Goal: Task Accomplishment & Management: Manage account settings

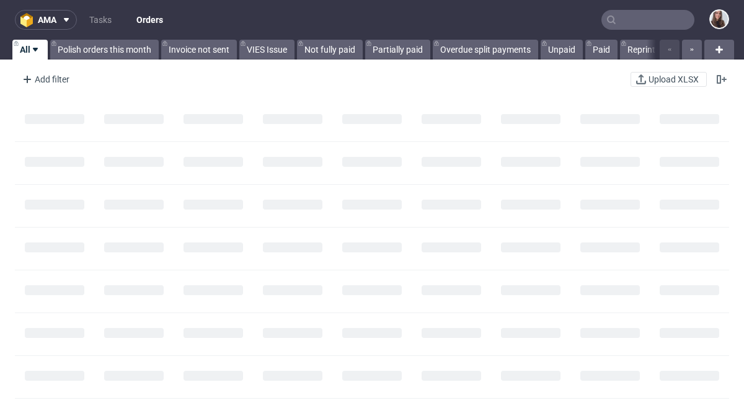
click at [617, 17] on input "text" at bounding box center [647, 20] width 93 height 20
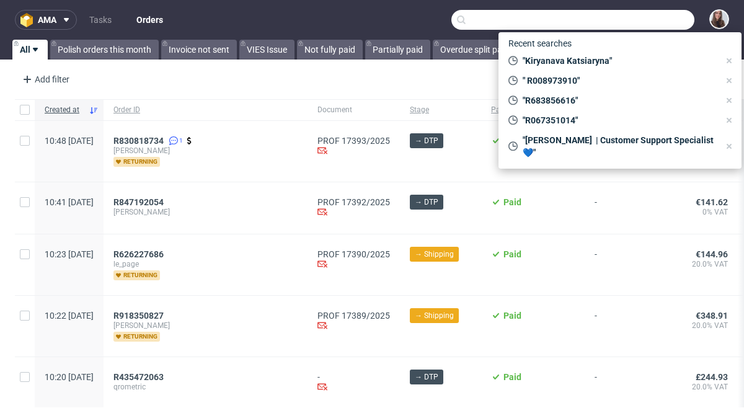
paste input "R093758834"
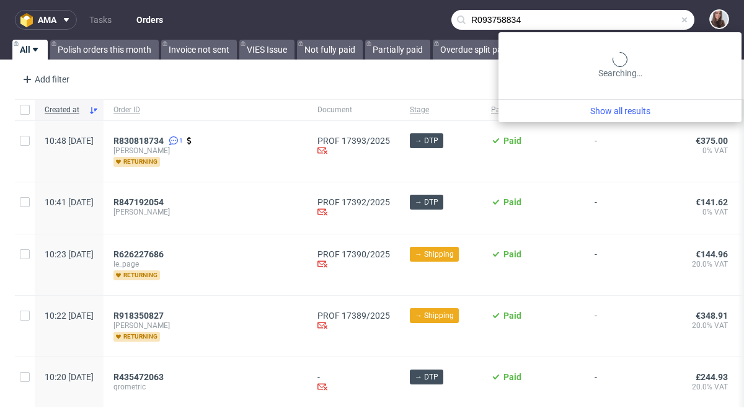
type input "R093758834"
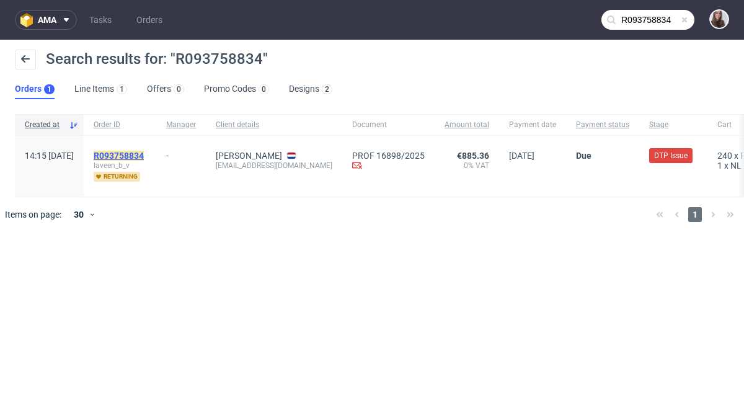
click at [144, 155] on mark "R093758834" at bounding box center [119, 156] width 50 height 10
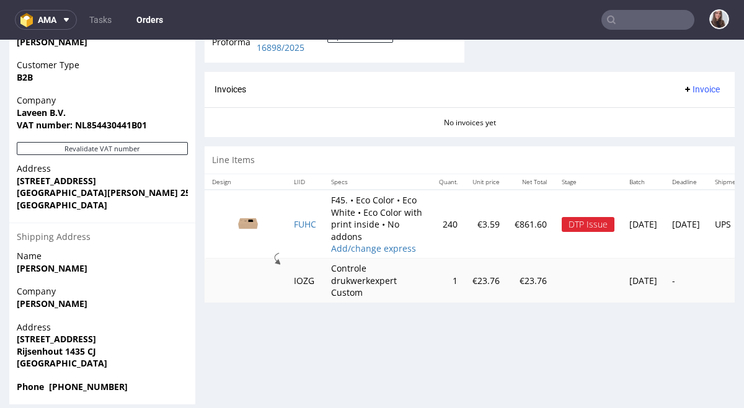
scroll to position [614, 0]
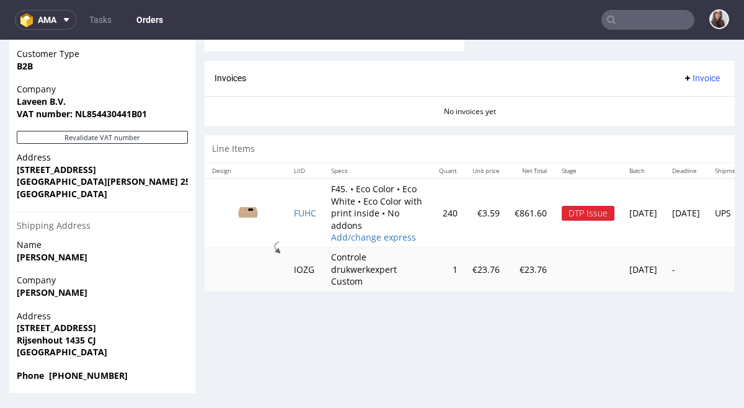
click at [595, 221] on div "DTP Issue" at bounding box center [588, 213] width 53 height 15
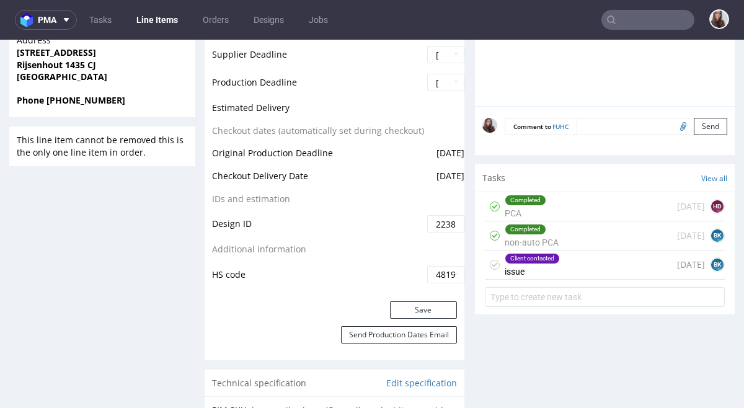
scroll to position [607, 0]
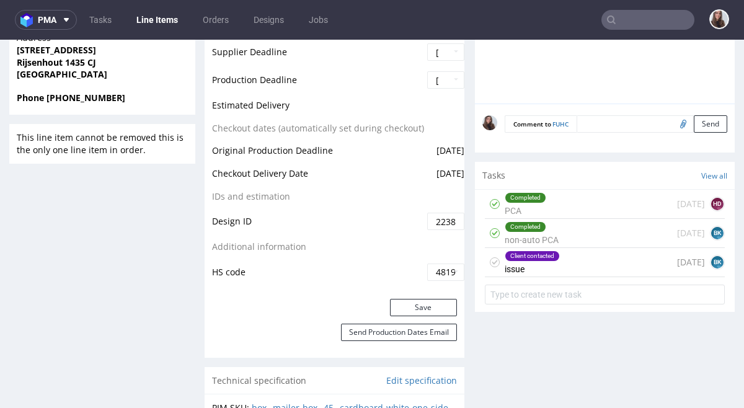
click at [581, 268] on div "Client contacted issue 7 days ago BK" at bounding box center [605, 262] width 240 height 29
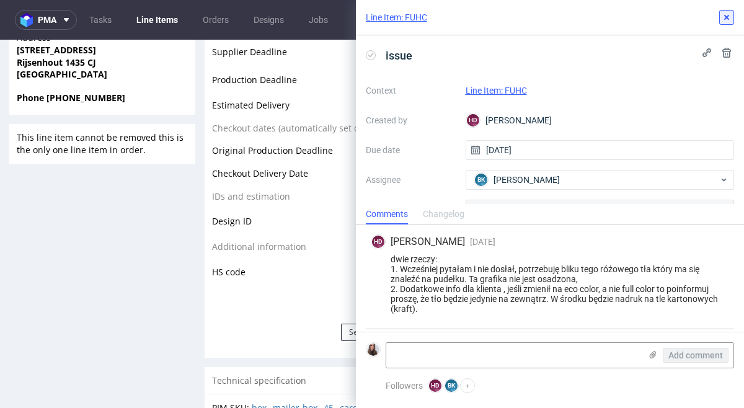
click at [729, 16] on icon at bounding box center [727, 17] width 10 height 10
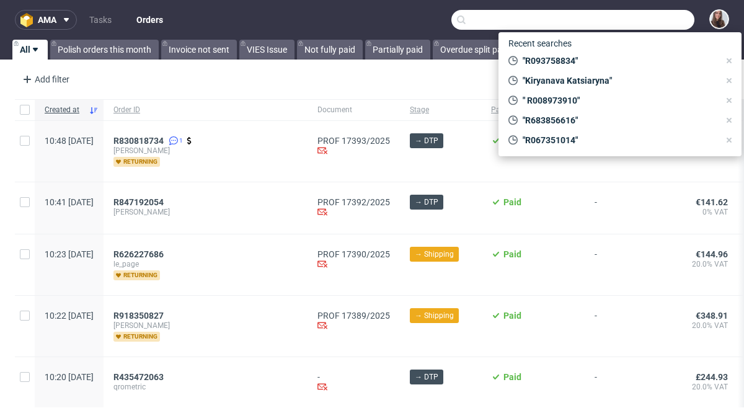
click at [638, 17] on input "text" at bounding box center [572, 20] width 243 height 20
paste input "R219912869"
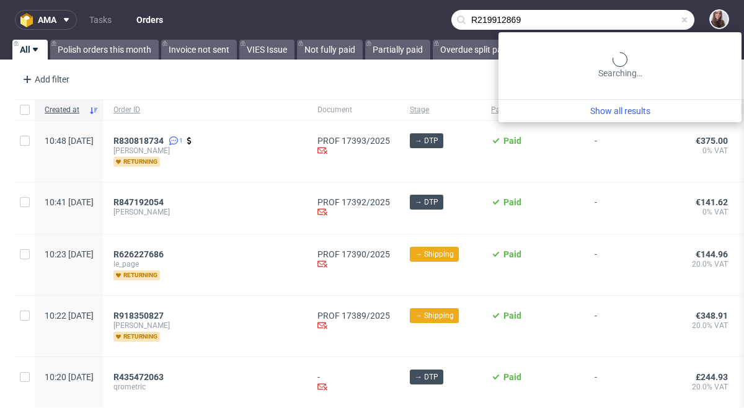
type input "R219912869"
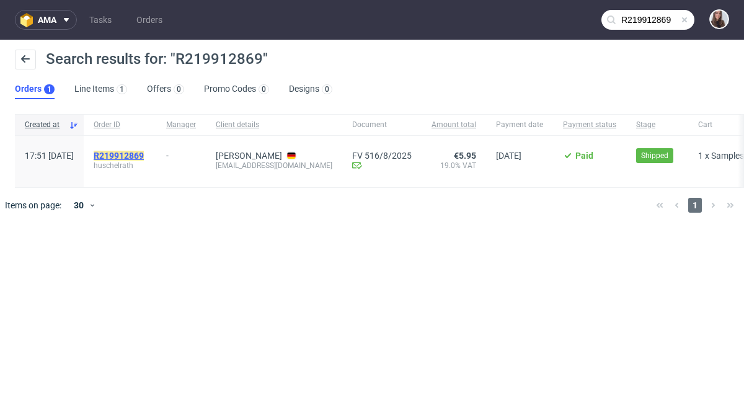
click at [144, 151] on mark "R219912869" at bounding box center [119, 156] width 50 height 10
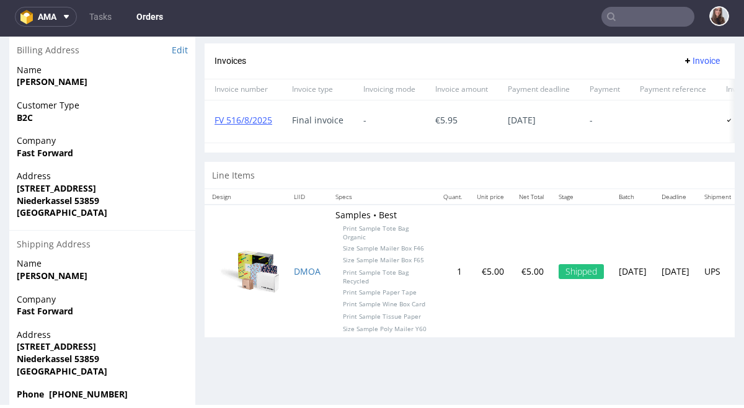
scroll to position [547, 0]
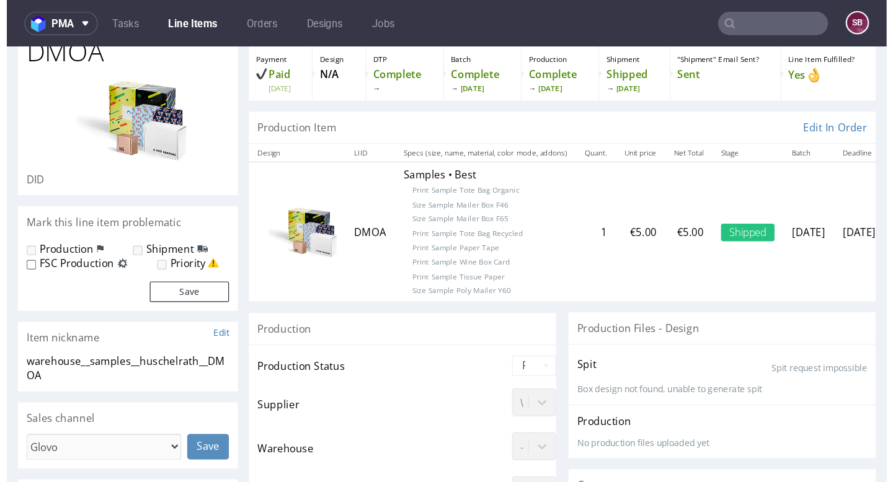
scroll to position [43, 0]
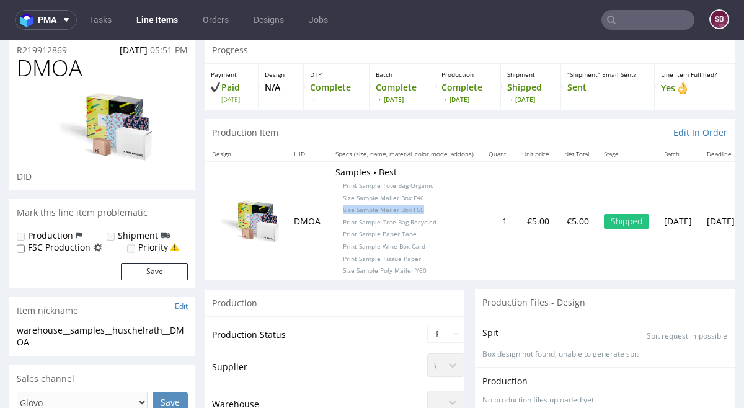
drag, startPoint x: 425, startPoint y: 210, endPoint x: 340, endPoint y: 206, distance: 85.0
click at [340, 206] on p "Samples • Best Print Sample Tote Bag Organic Size Sample Mailer Box F46 Size Sa…" at bounding box center [404, 220] width 138 height 109
click at [453, 217] on p "Samples • Best Print Sample Tote Bag Organic Size Sample Mailer Box F46 Size Sa…" at bounding box center [404, 220] width 138 height 109
drag, startPoint x: 432, startPoint y: 207, endPoint x: 337, endPoint y: 210, distance: 94.9
click at [337, 210] on p "Samples • Best Print Sample Tote Bag Organic Size Sample Mailer Box F46 Size Sa…" at bounding box center [404, 220] width 138 height 109
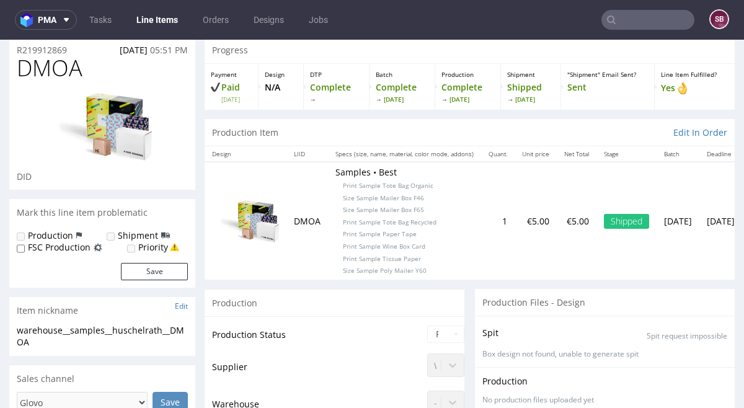
click at [425, 206] on p "Samples • Best Print Sample Tote Bag Organic Size Sample Mailer Box F46 Size Sa…" at bounding box center [404, 220] width 138 height 109
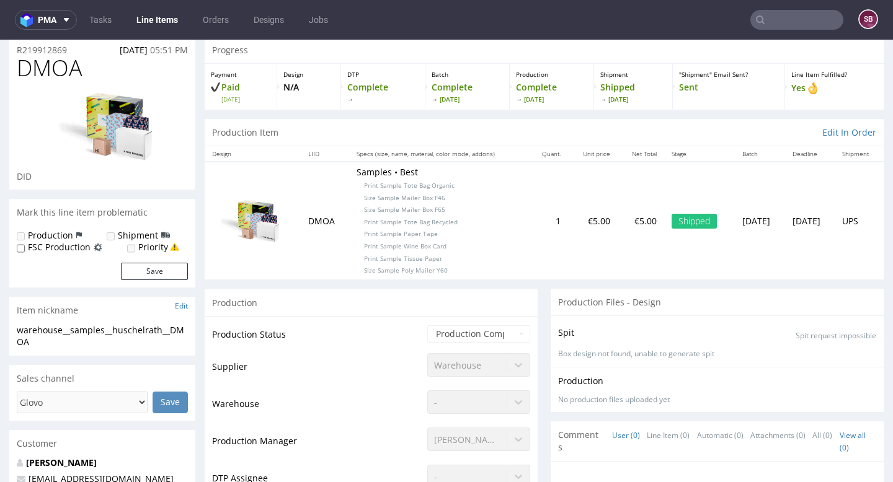
scroll to position [0, 0]
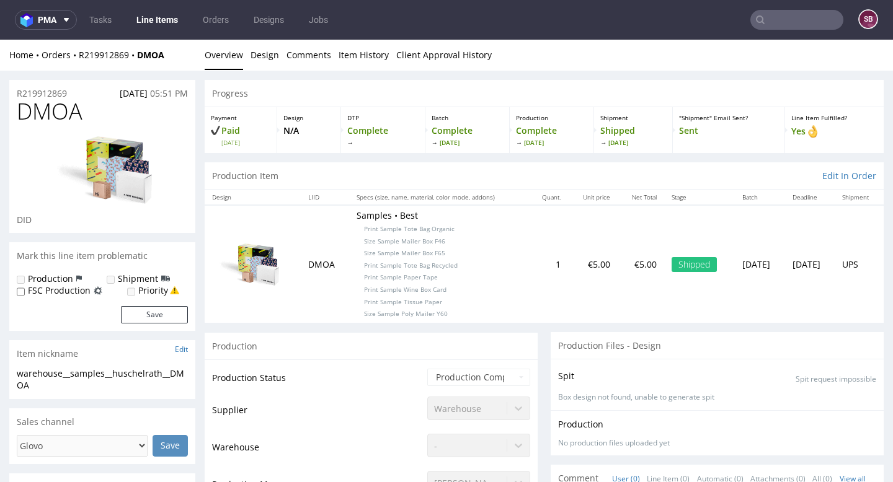
click at [743, 13] on input "text" at bounding box center [796, 20] width 93 height 20
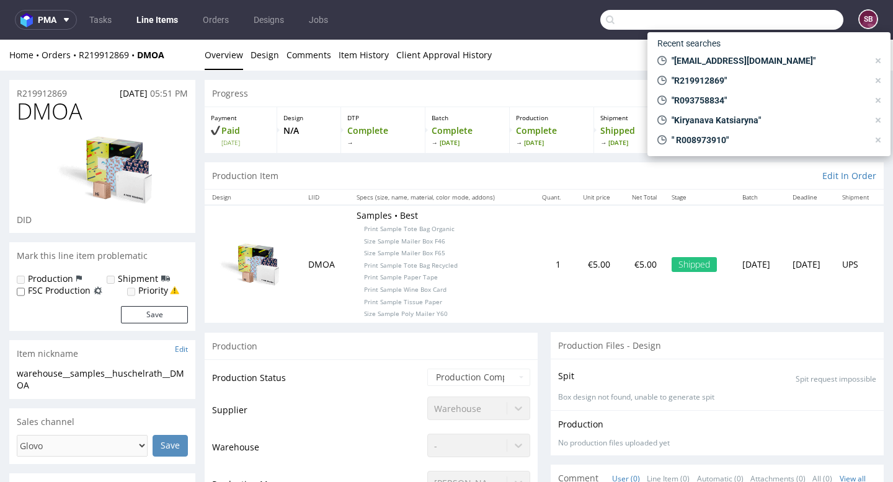
paste input "R516641155"
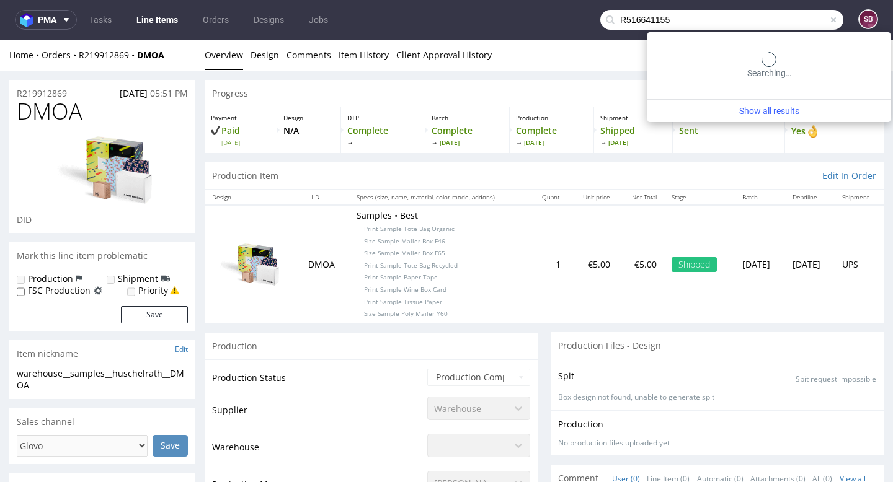
type input "R516641155"
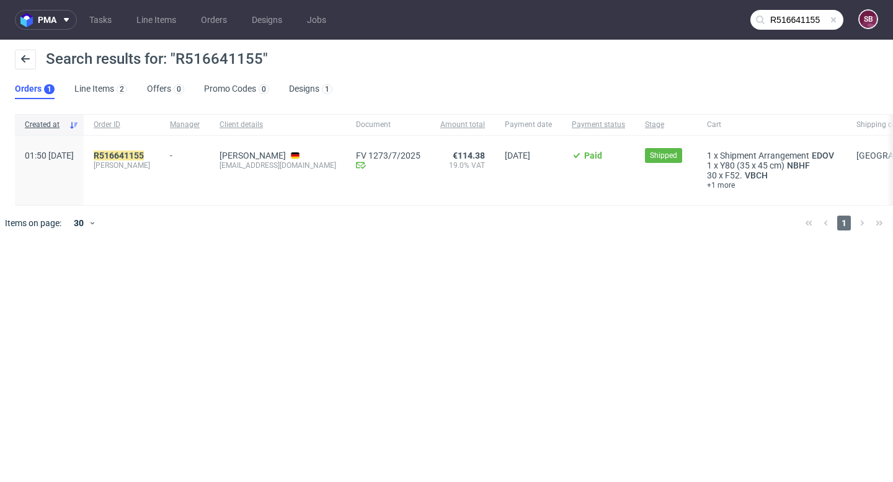
click at [193, 166] on div "-" at bounding box center [185, 170] width 50 height 69
click at [144, 151] on mark "R516641155" at bounding box center [119, 156] width 50 height 10
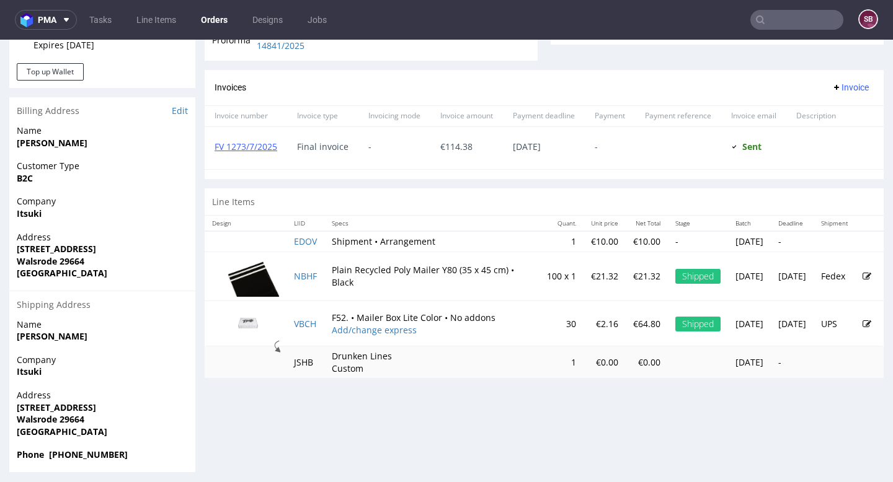
scroll to position [508, 0]
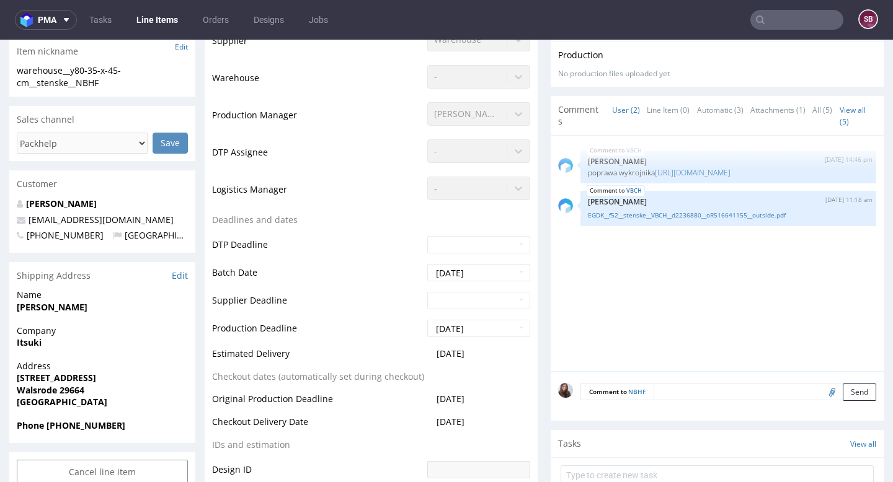
scroll to position [125, 0]
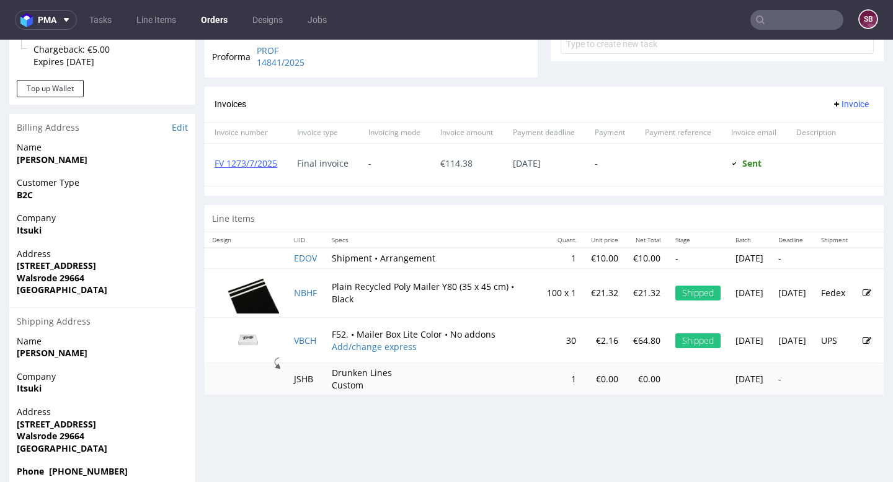
scroll to position [508, 0]
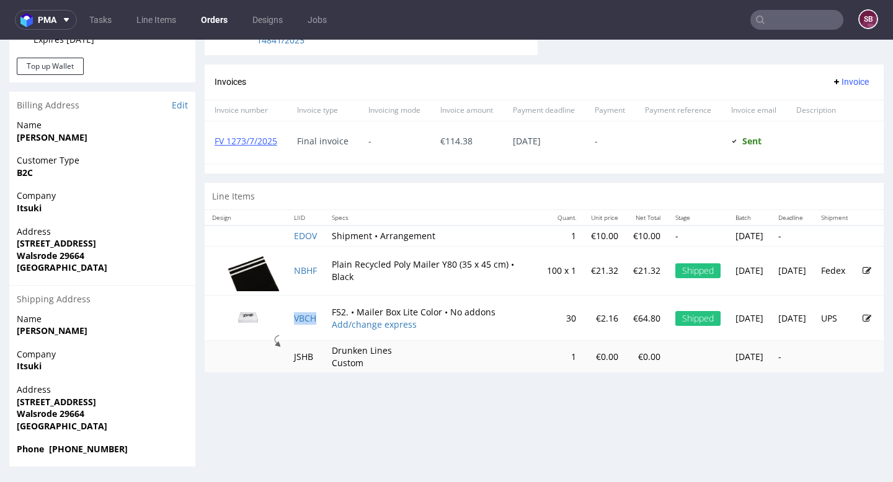
click at [303, 324] on td "VBCH" at bounding box center [305, 318] width 38 height 45
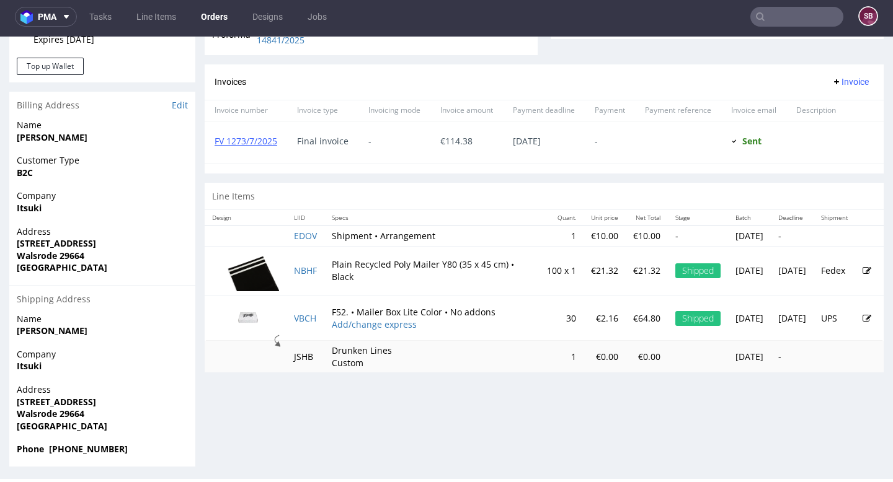
scroll to position [508, 0]
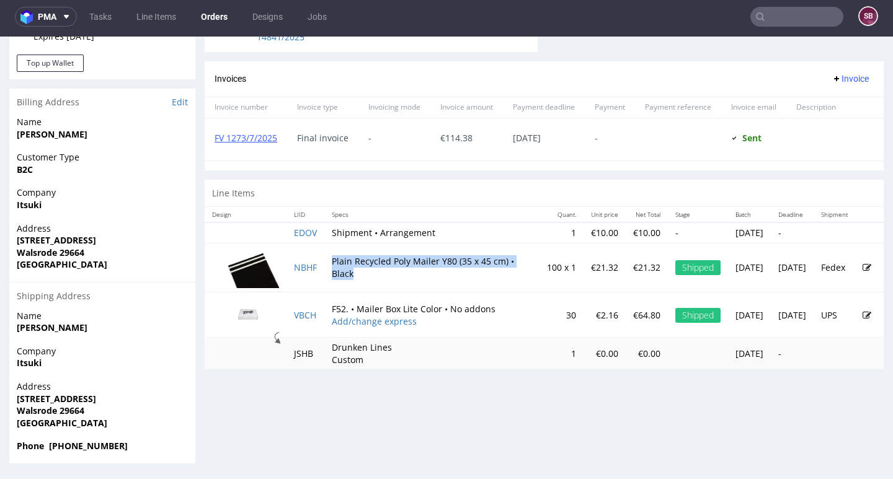
drag, startPoint x: 392, startPoint y: 269, endPoint x: 332, endPoint y: 259, distance: 61.7
click at [332, 259] on td "Plain Recycled Poly Mailer Y80 (35 x 45 cm) • Black" at bounding box center [431, 268] width 215 height 50
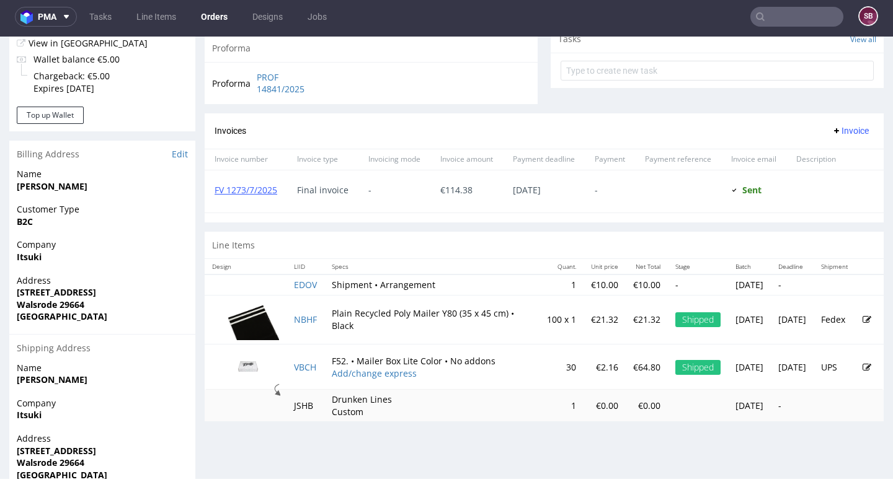
scroll to position [508, 0]
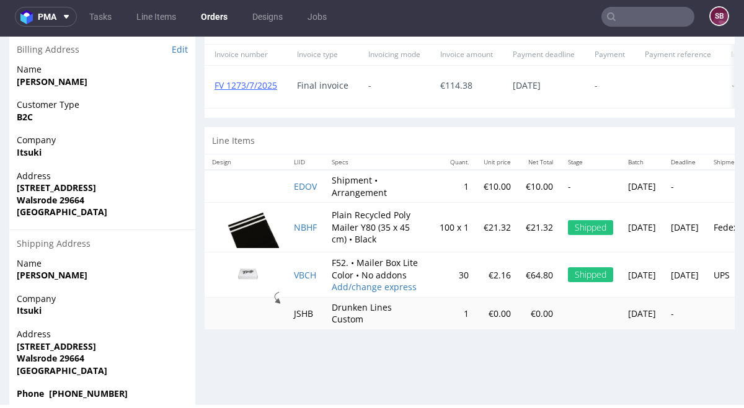
scroll to position [582, 0]
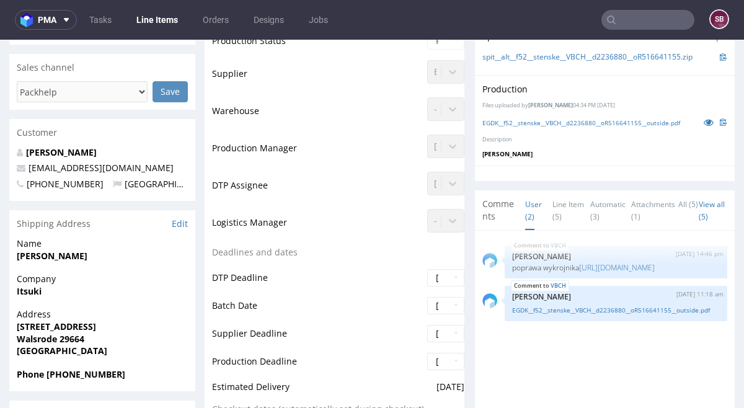
scroll to position [360, 0]
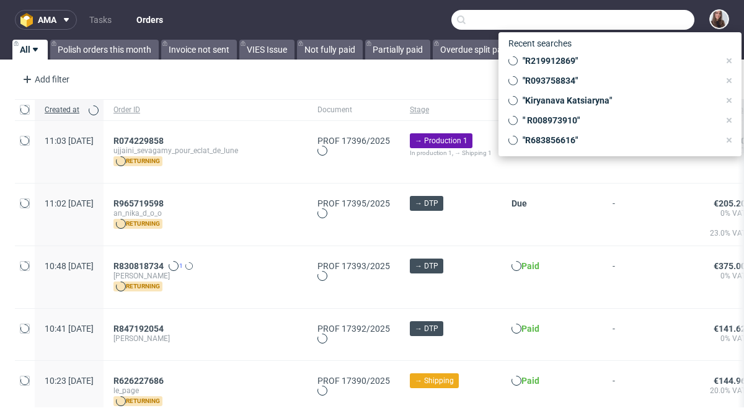
click at [623, 25] on input "text" at bounding box center [572, 20] width 243 height 20
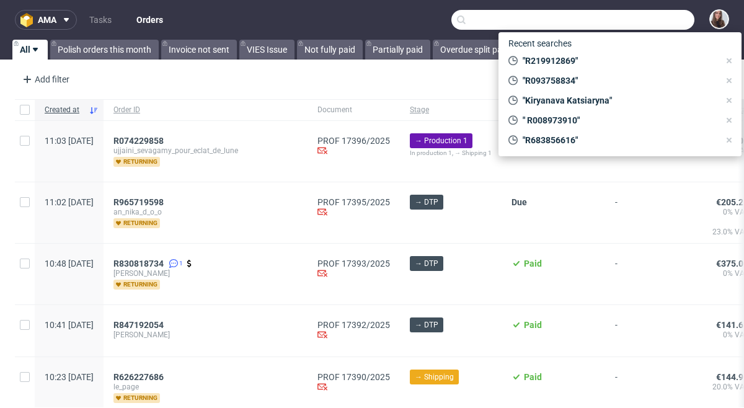
paste input "c.graaf@michaelhaupt.de"
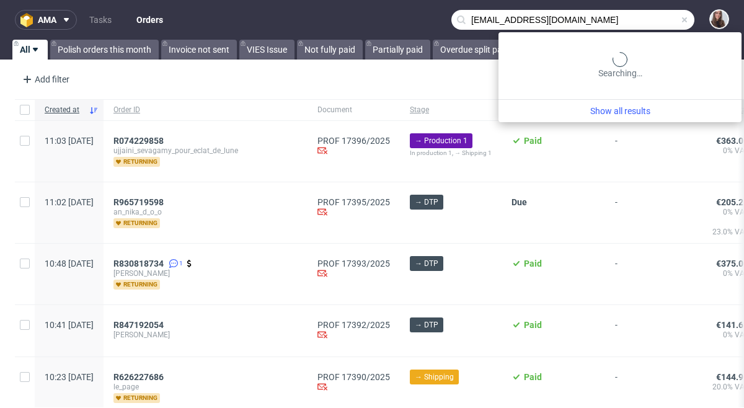
type input "c.graaf@michaelhaupt.de"
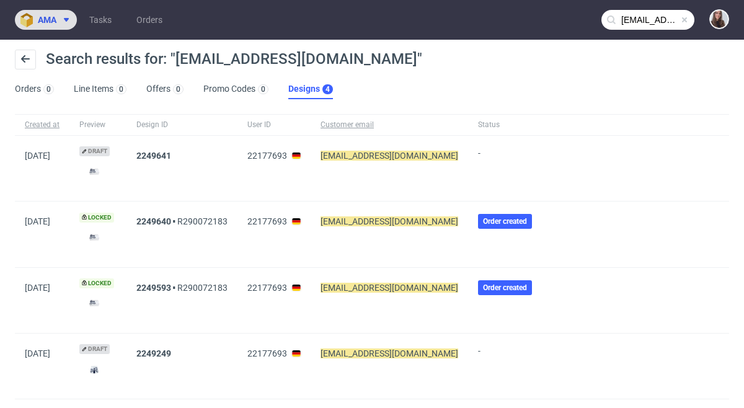
click at [37, 19] on img at bounding box center [28, 20] width 17 height 14
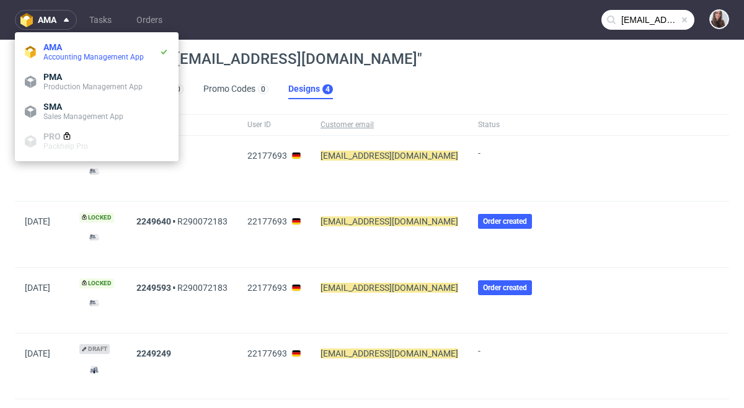
click at [335, 27] on nav "ama Tasks Orders c.graaf@michaelhaupt.de" at bounding box center [372, 20] width 744 height 40
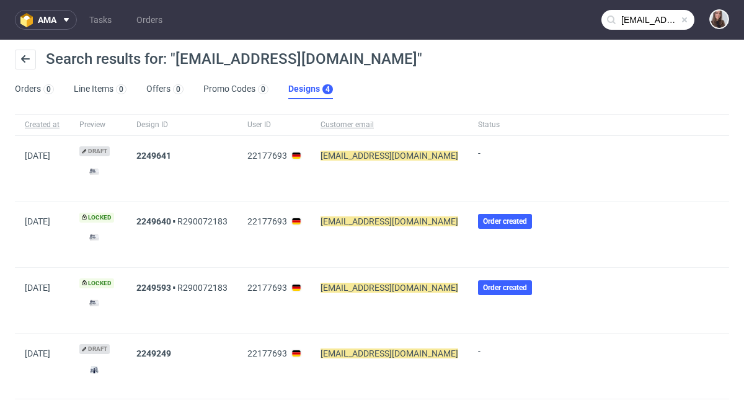
click at [390, 157] on mark "c.graaf@michaelhaupt.de" at bounding box center [390, 156] width 138 height 10
click at [59, 14] on button "ama" at bounding box center [46, 20] width 62 height 20
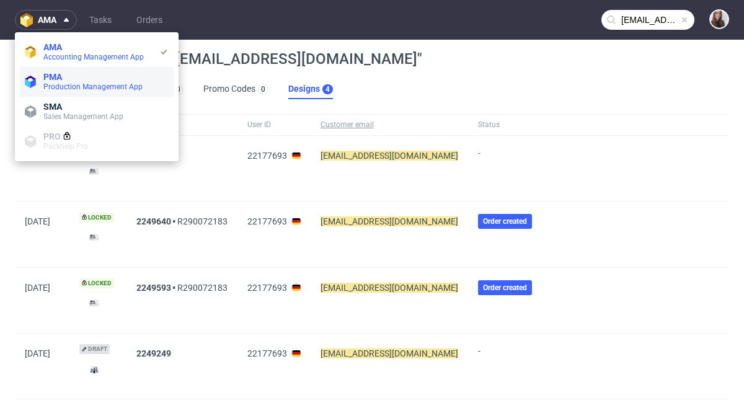
click at [73, 89] on span "Production Management App" at bounding box center [92, 86] width 99 height 9
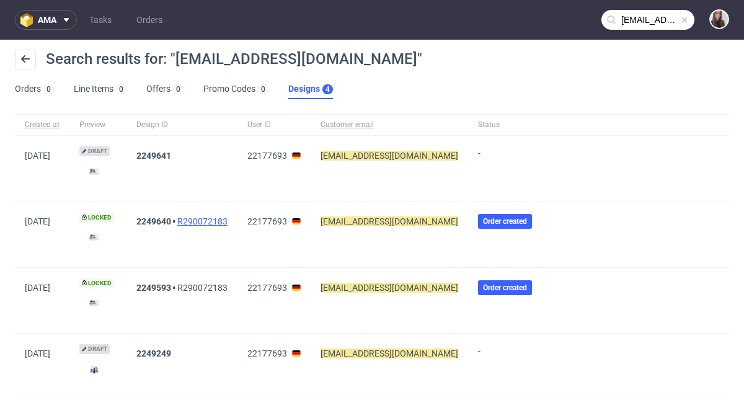
click at [228, 223] on link "R290072183" at bounding box center [202, 221] width 50 height 10
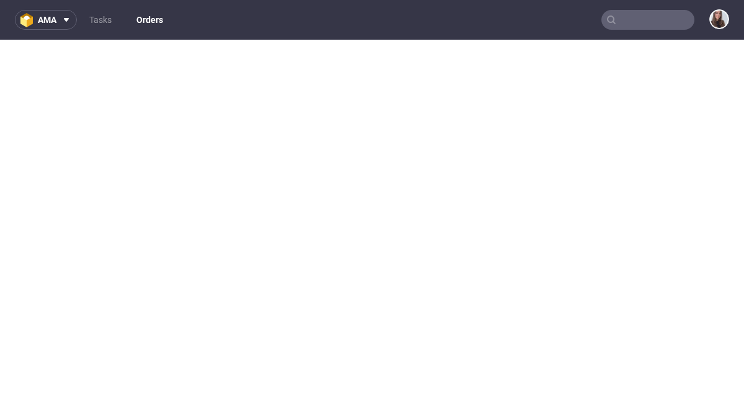
click at [50, 30] on nav "ama Tasks Orders" at bounding box center [372, 20] width 744 height 40
click at [45, 22] on span "ama" at bounding box center [47, 20] width 19 height 9
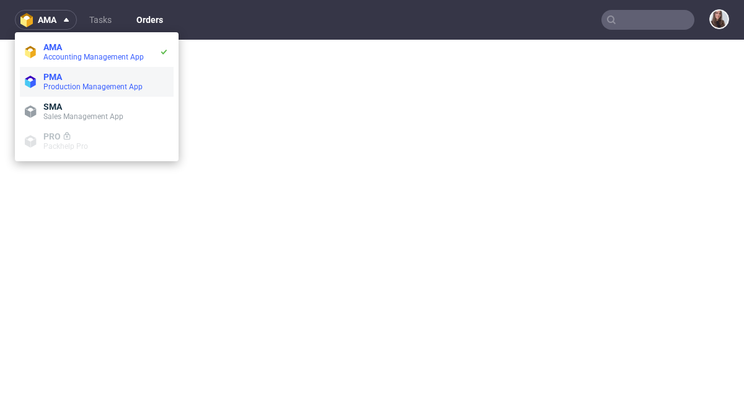
click at [110, 76] on span "PMA" at bounding box center [105, 77] width 125 height 10
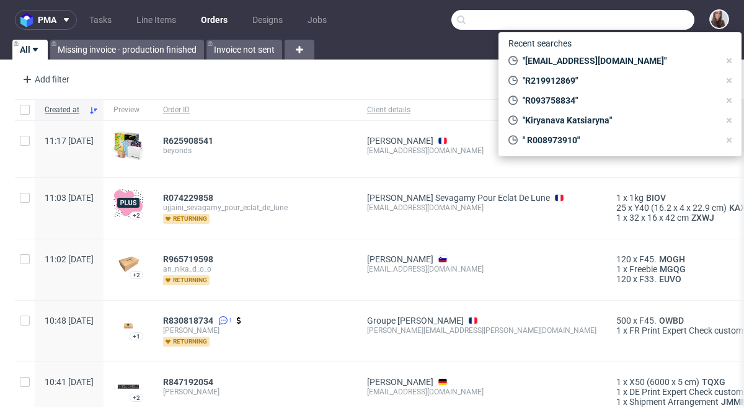
click at [613, 20] on input "text" at bounding box center [572, 20] width 243 height 20
paste input "[EMAIL_ADDRESS][DOMAIN_NAME]"
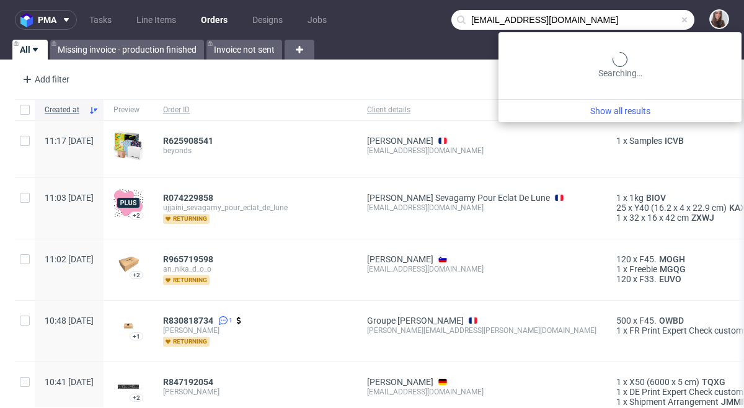
type input "[EMAIL_ADDRESS][DOMAIN_NAME]"
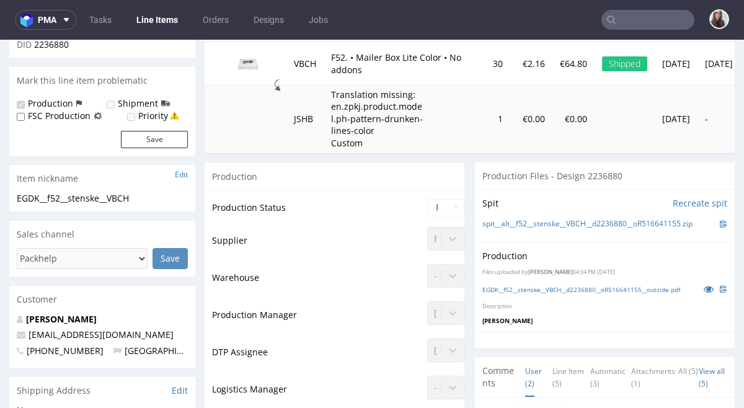
scroll to position [191, 0]
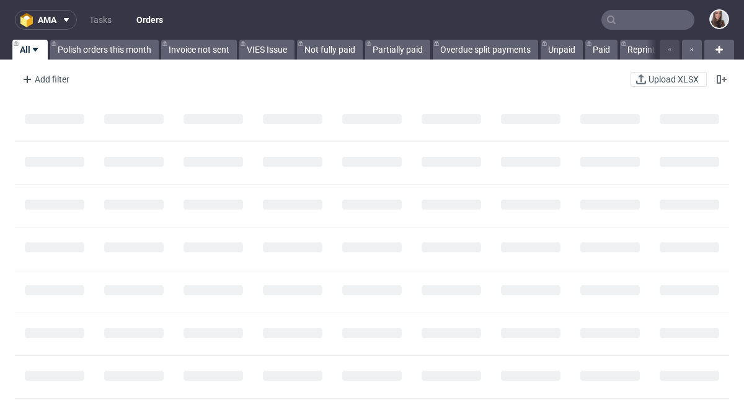
click at [647, 21] on input "text" at bounding box center [647, 20] width 93 height 20
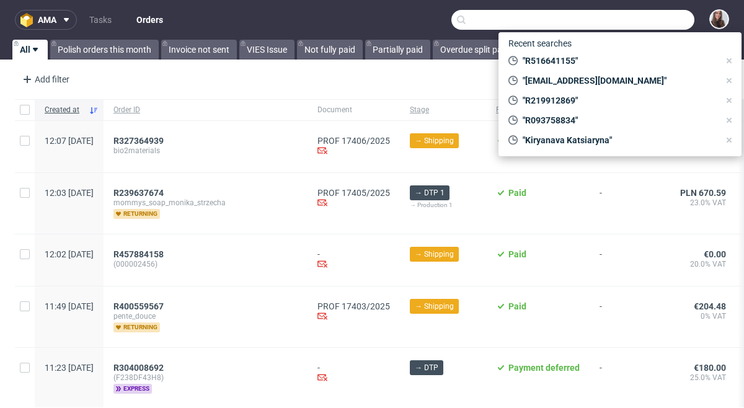
paste input "R196880081"
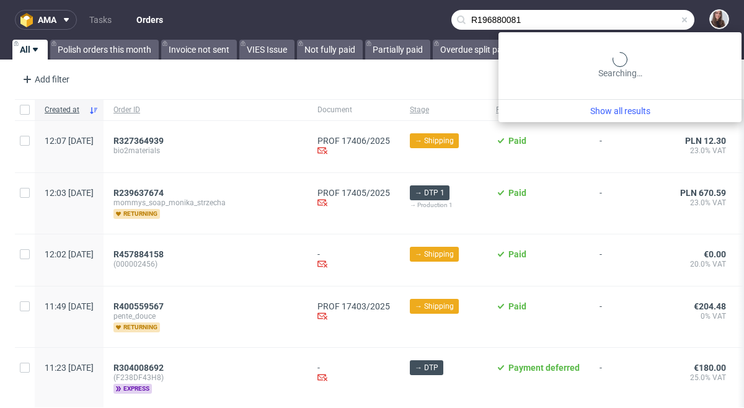
type input "R196880081"
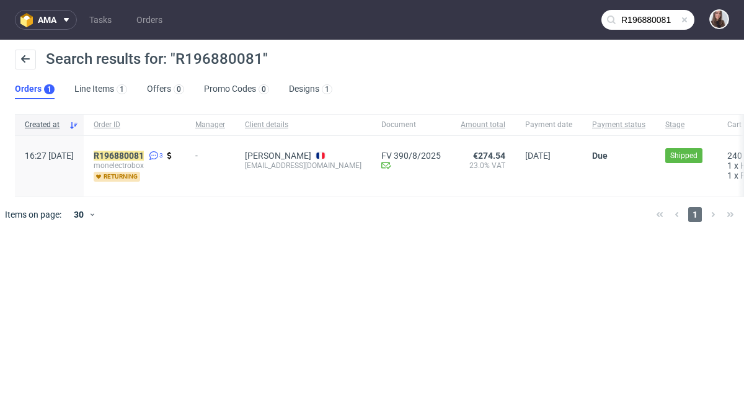
click at [225, 153] on div "-" at bounding box center [210, 153] width 30 height 15
click at [144, 155] on mark "R196880081" at bounding box center [119, 156] width 50 height 10
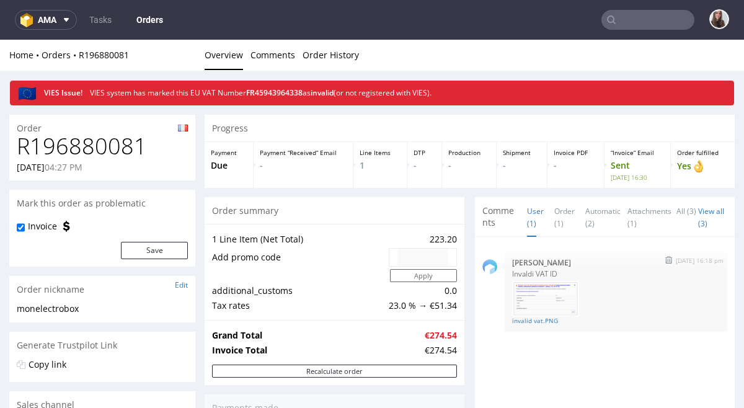
click at [540, 289] on img at bounding box center [545, 298] width 67 height 35
click at [547, 299] on img at bounding box center [545, 298] width 67 height 35
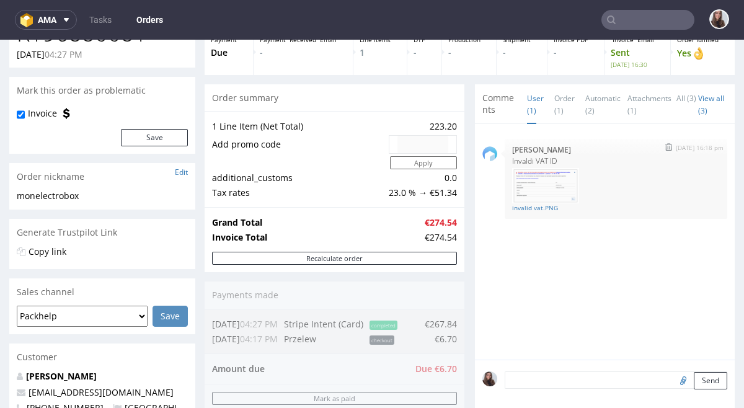
scroll to position [117, 0]
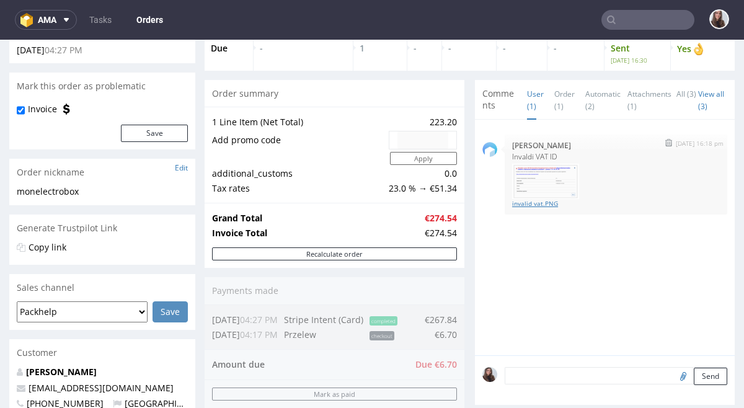
click at [536, 203] on link "invalid vat.PNG" at bounding box center [616, 203] width 208 height 9
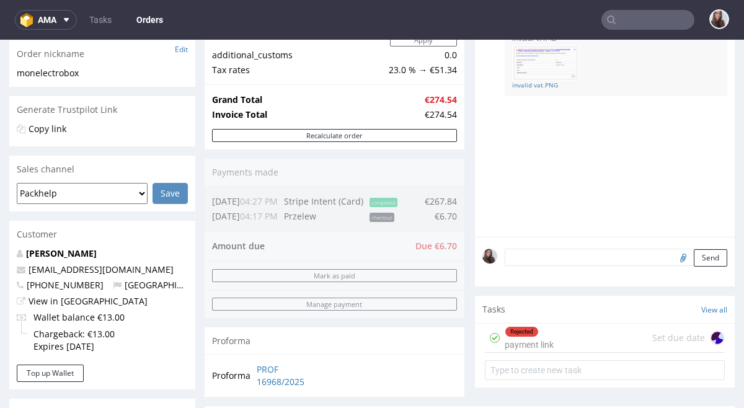
scroll to position [1, 0]
click at [546, 337] on div "Rejected payment link" at bounding box center [529, 338] width 49 height 29
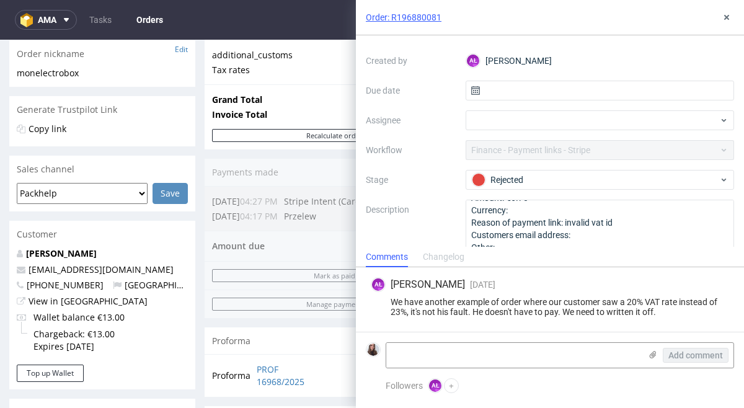
scroll to position [82, 0]
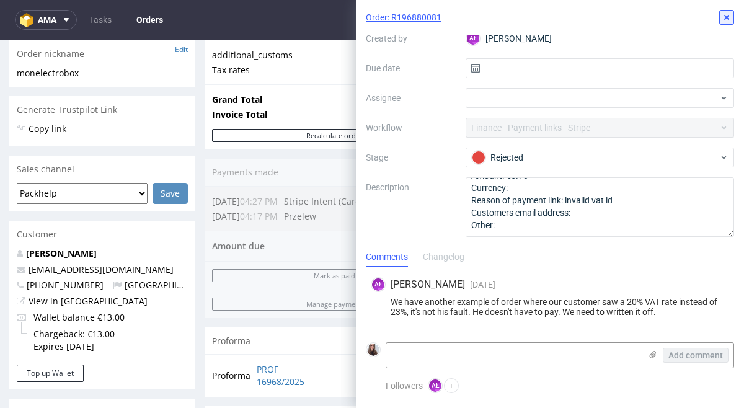
click at [723, 16] on icon at bounding box center [727, 17] width 10 height 10
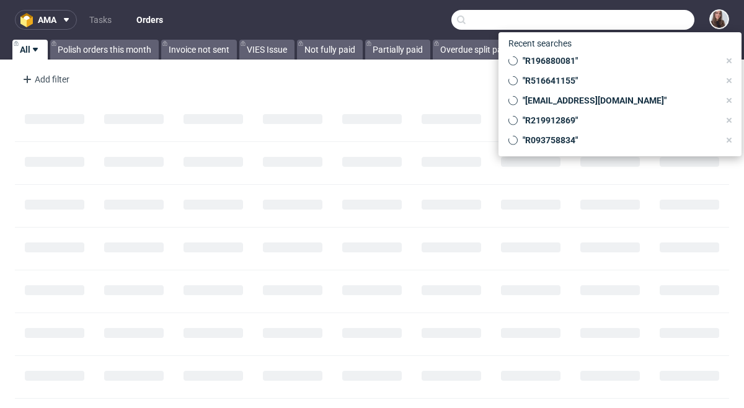
click at [633, 20] on input "text" at bounding box center [572, 20] width 243 height 20
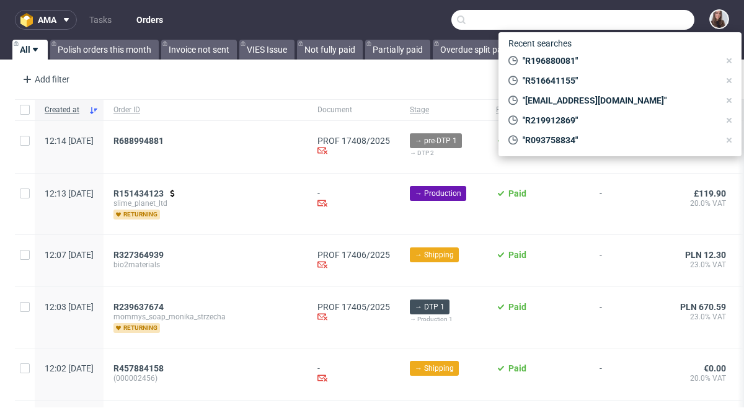
paste input "[EMAIL_ADDRESS][DOMAIN_NAME]"
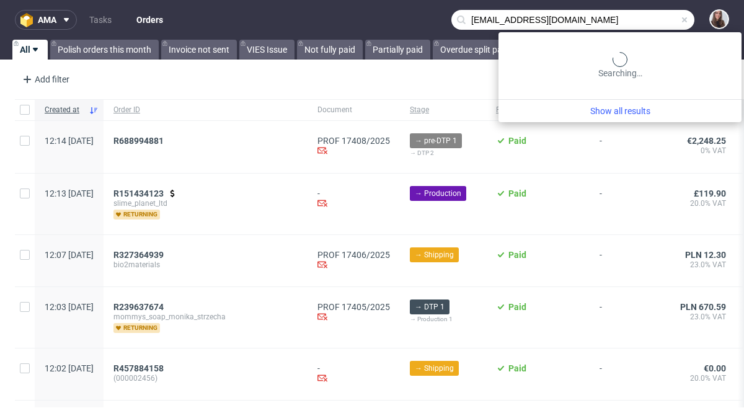
type input "[EMAIL_ADDRESS][DOMAIN_NAME]"
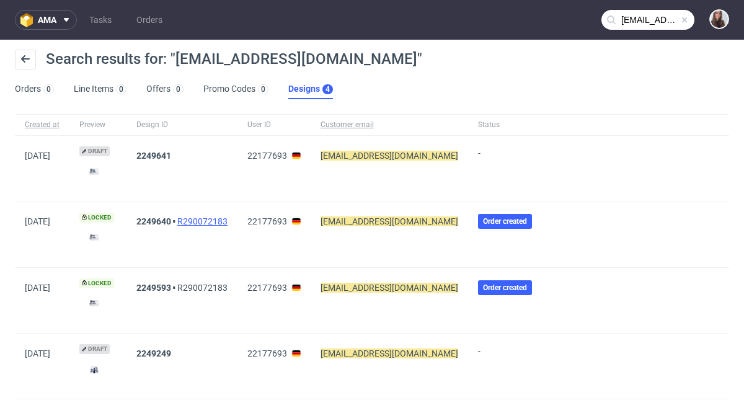
click at [205, 223] on link "R290072183" at bounding box center [202, 221] width 50 height 10
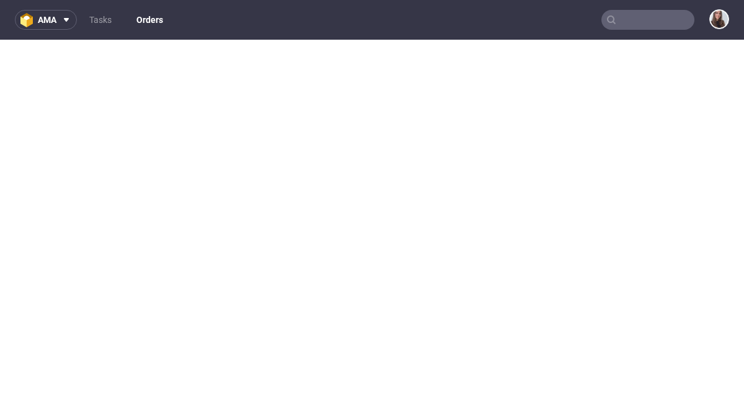
type input "c.graaf@michaelhaupt.de"
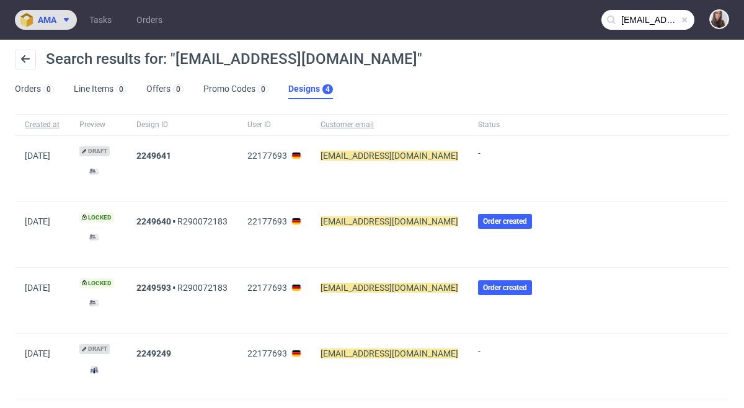
click at [40, 12] on button "ama" at bounding box center [46, 20] width 62 height 20
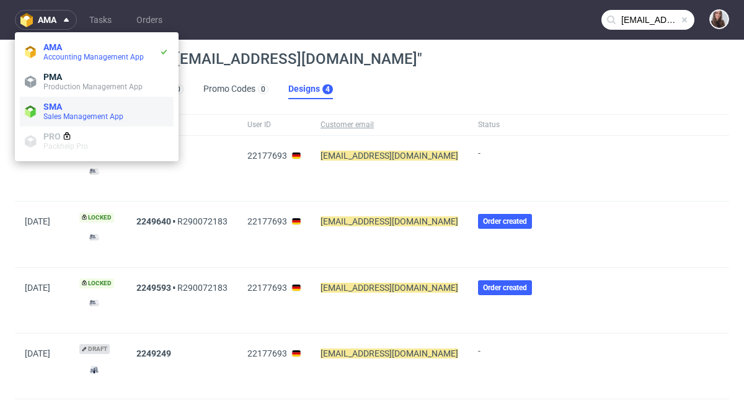
click at [100, 107] on span "SMA" at bounding box center [105, 107] width 125 height 10
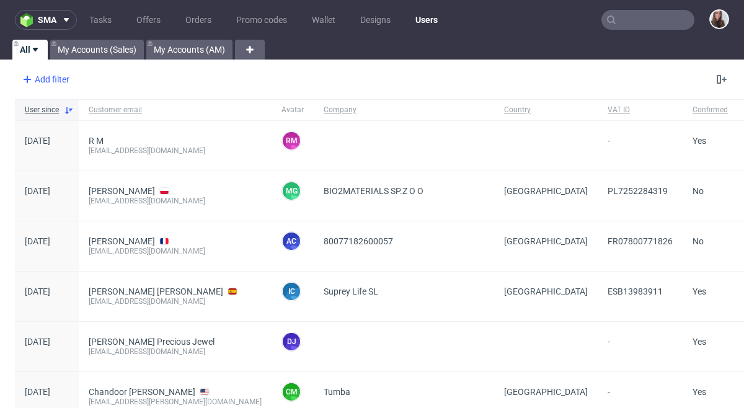
click at [51, 76] on div "Add filter" at bounding box center [44, 79] width 55 height 20
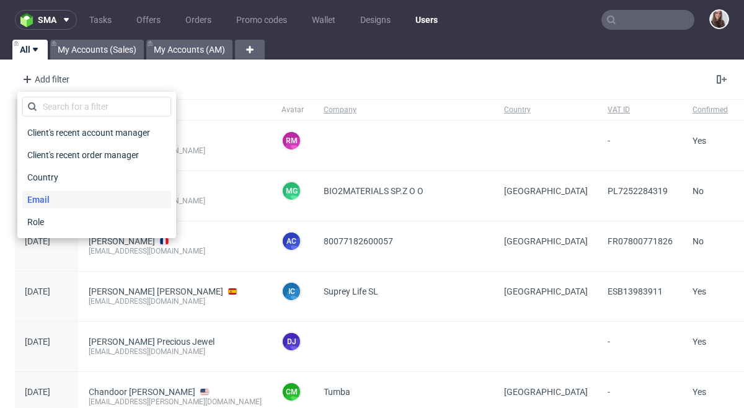
click at [60, 200] on div "Email" at bounding box center [96, 199] width 149 height 17
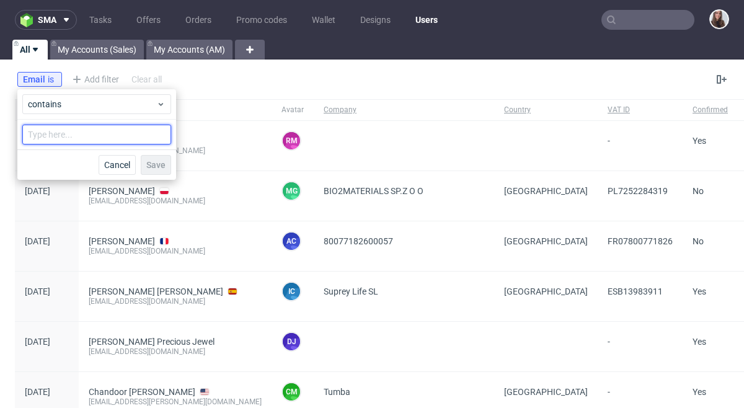
click at [103, 127] on input "text" at bounding box center [96, 135] width 149 height 20
paste input "c.graaf@michaelhaupt.de"
type input "c.graaf@michaelhaupt.de"
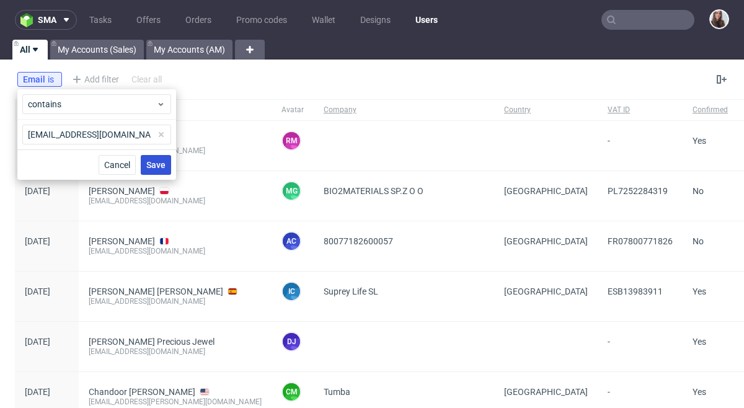
click at [151, 165] on span "Save" at bounding box center [155, 165] width 19 height 9
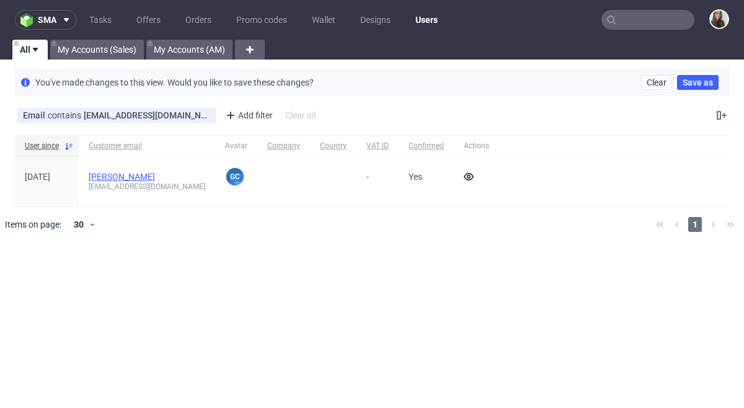
click at [113, 176] on link "Graaf Christina" at bounding box center [122, 177] width 66 height 10
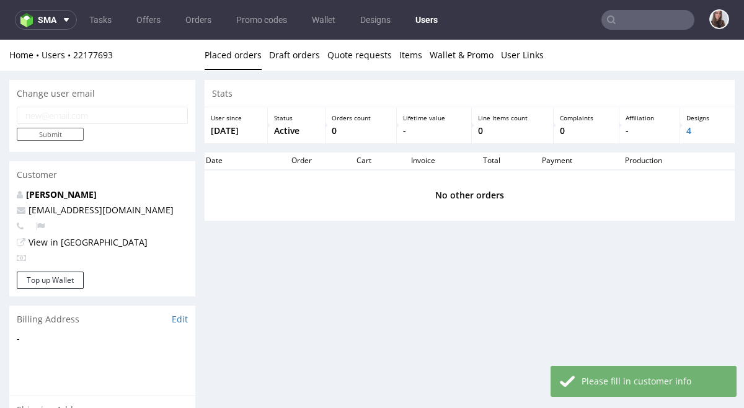
click at [92, 113] on input "email" at bounding box center [102, 115] width 171 height 17
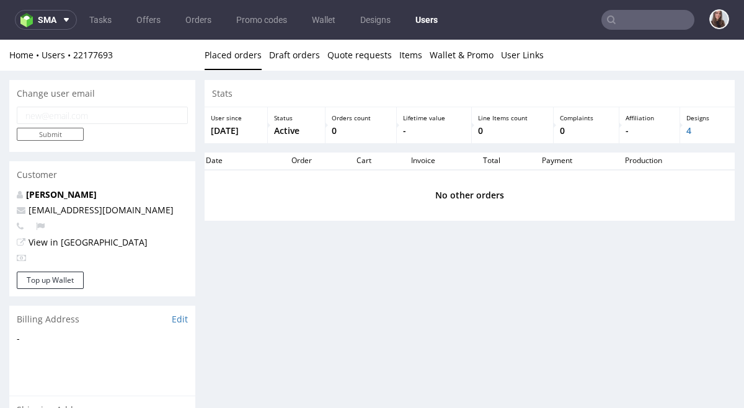
click at [56, 115] on input "email" at bounding box center [102, 115] width 171 height 17
paste input "backoffice@michaelhaupt.de"
type input "backoffice@michaelhaupt.de"
click at [57, 133] on input "Submit" at bounding box center [50, 134] width 67 height 13
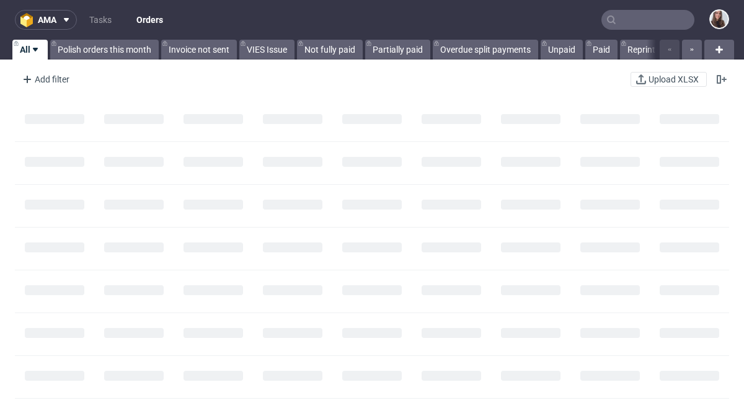
click at [620, 19] on input "text" at bounding box center [647, 20] width 93 height 20
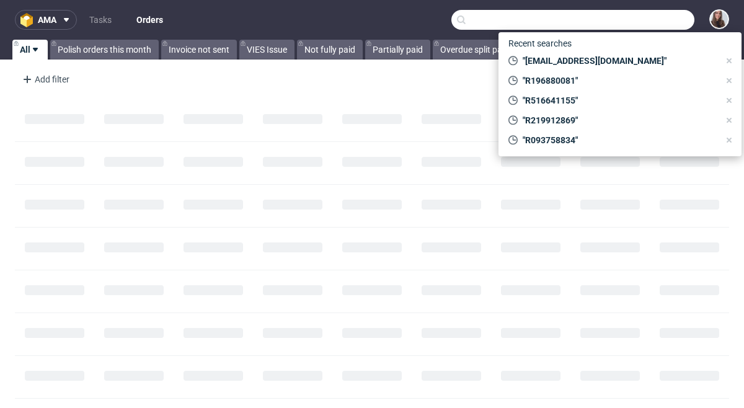
paste input "R219912869"
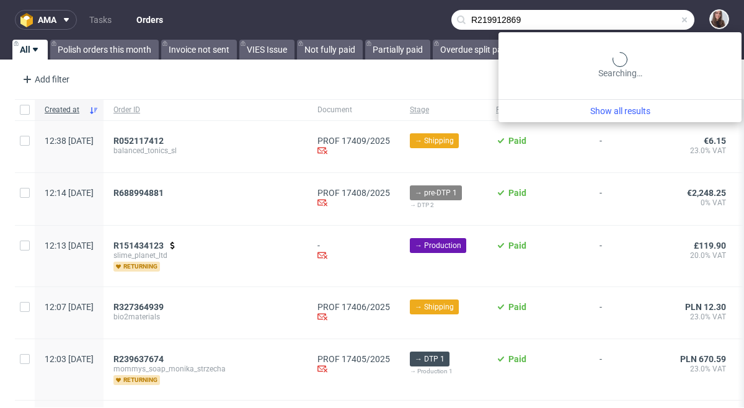
type input "R219912869"
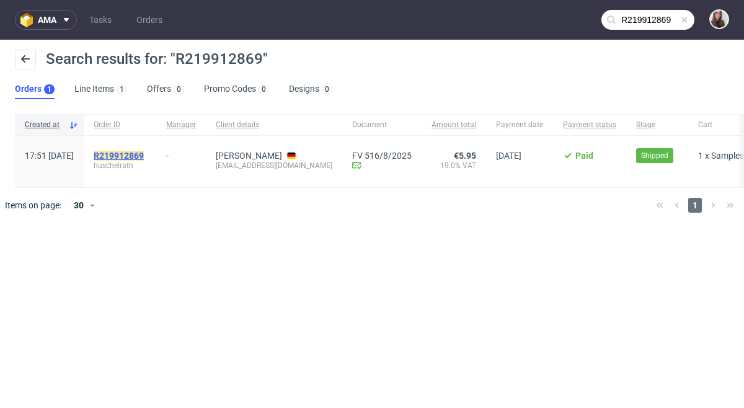
click at [144, 152] on mark "R219912869" at bounding box center [119, 156] width 50 height 10
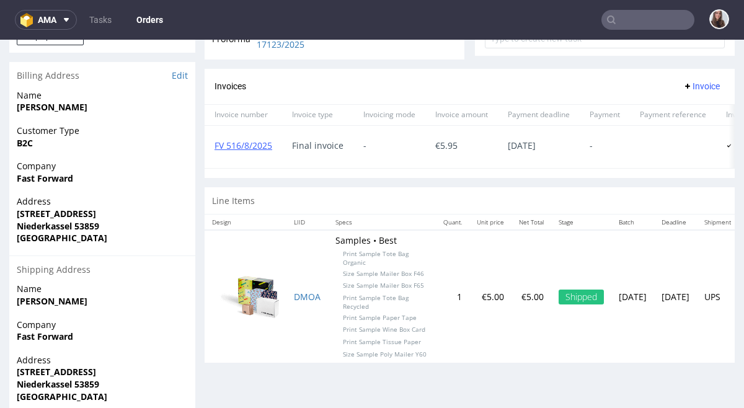
scroll to position [547, 0]
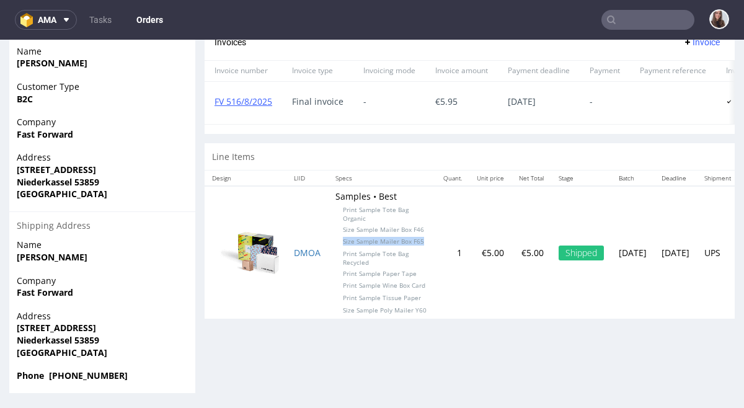
drag, startPoint x: 427, startPoint y: 254, endPoint x: 342, endPoint y: 254, distance: 84.3
click at [342, 254] on td "Samples • Best Print Sample Tote Bag Organic Size Sample Mailer Box F46 Size Sa…" at bounding box center [382, 252] width 108 height 133
copy span "Size Sample Mailer Box F65"
click at [430, 241] on td "Samples • Best Print Sample Tote Bag Organic Size Sample Mailer Box F46 Size Sa…" at bounding box center [382, 252] width 108 height 133
drag, startPoint x: 426, startPoint y: 239, endPoint x: 339, endPoint y: 243, distance: 87.5
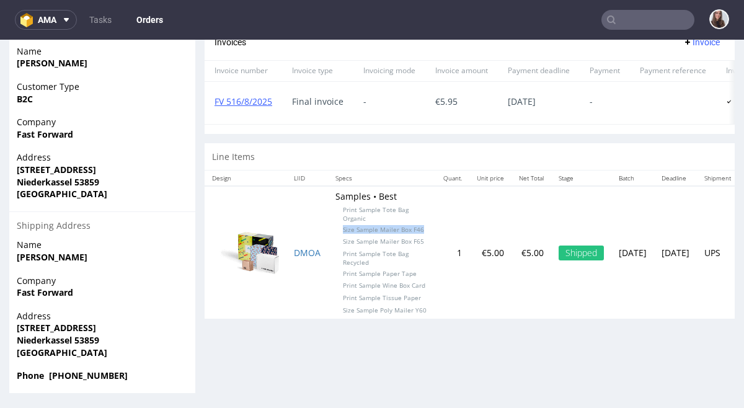
click at [339, 243] on td "Samples • Best Print Sample Tote Bag Organic Size Sample Mailer Box F46 Size Sa…" at bounding box center [382, 252] width 108 height 133
drag, startPoint x: 425, startPoint y: 243, endPoint x: 412, endPoint y: 241, distance: 13.3
click at [412, 241] on td "Samples • Best Print Sample Tote Bag Organic Size Sample Mailer Box F46 Size Sa…" at bounding box center [382, 252] width 108 height 133
copy span "F46"
drag, startPoint x: 430, startPoint y: 253, endPoint x: 414, endPoint y: 252, distance: 16.8
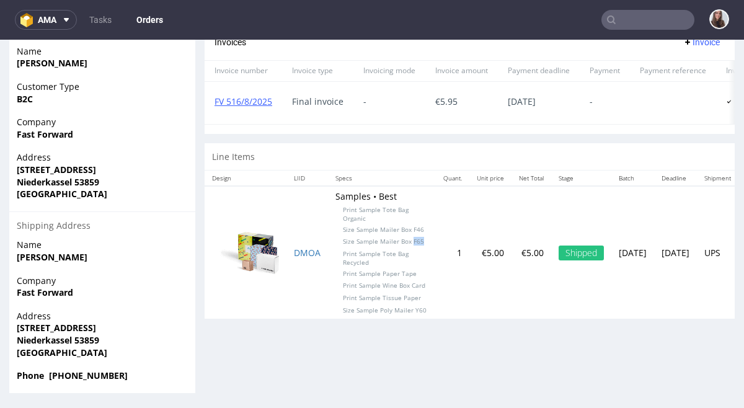
click at [414, 252] on td "Samples • Best Print Sample Tote Bag Organic Size Sample Mailer Box F46 Size Sa…" at bounding box center [382, 252] width 108 height 133
copy span "F65"
drag, startPoint x: 425, startPoint y: 320, endPoint x: 415, endPoint y: 323, distance: 10.4
click at [415, 314] on span "Size Sample Poly Mailer Y60" at bounding box center [385, 310] width 84 height 9
copy span "Y60"
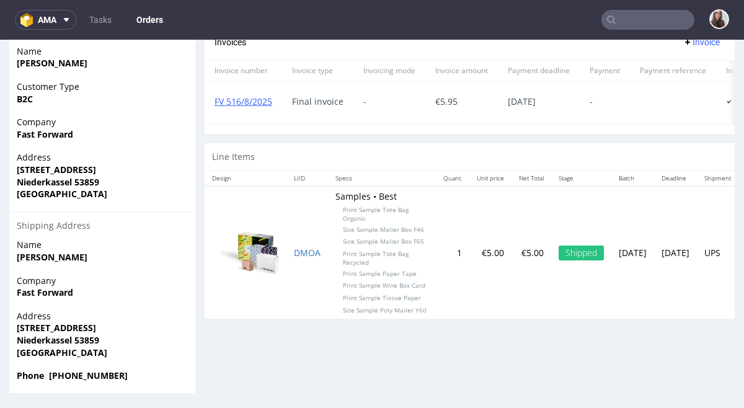
click at [444, 215] on td "1" at bounding box center [452, 252] width 33 height 133
